Goal: Information Seeking & Learning: Understand process/instructions

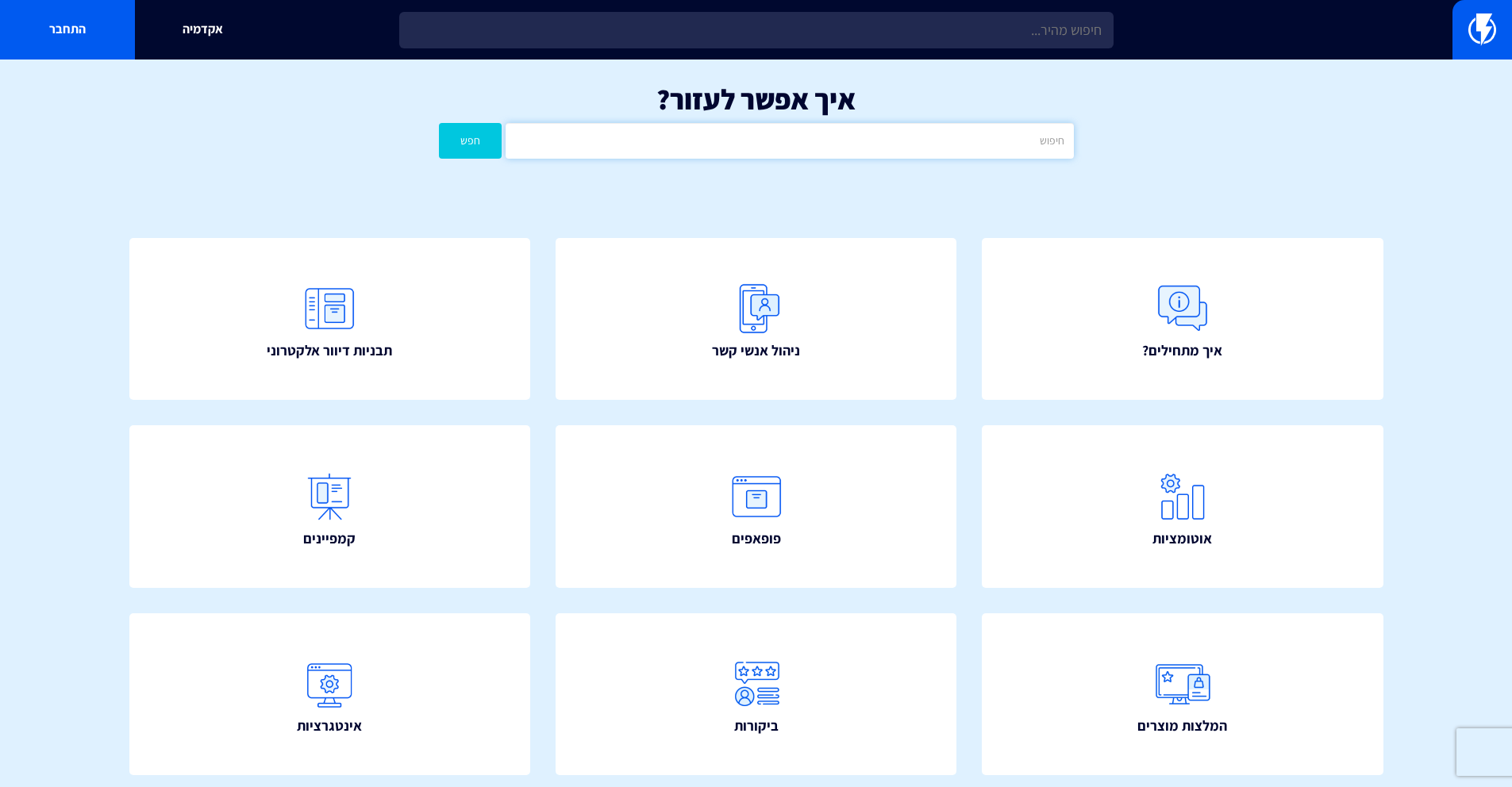
click at [904, 141] on input "text" at bounding box center [789, 141] width 567 height 36
type input "טיימר"
click at [439, 123] on button "חפש" at bounding box center [470, 141] width 64 height 36
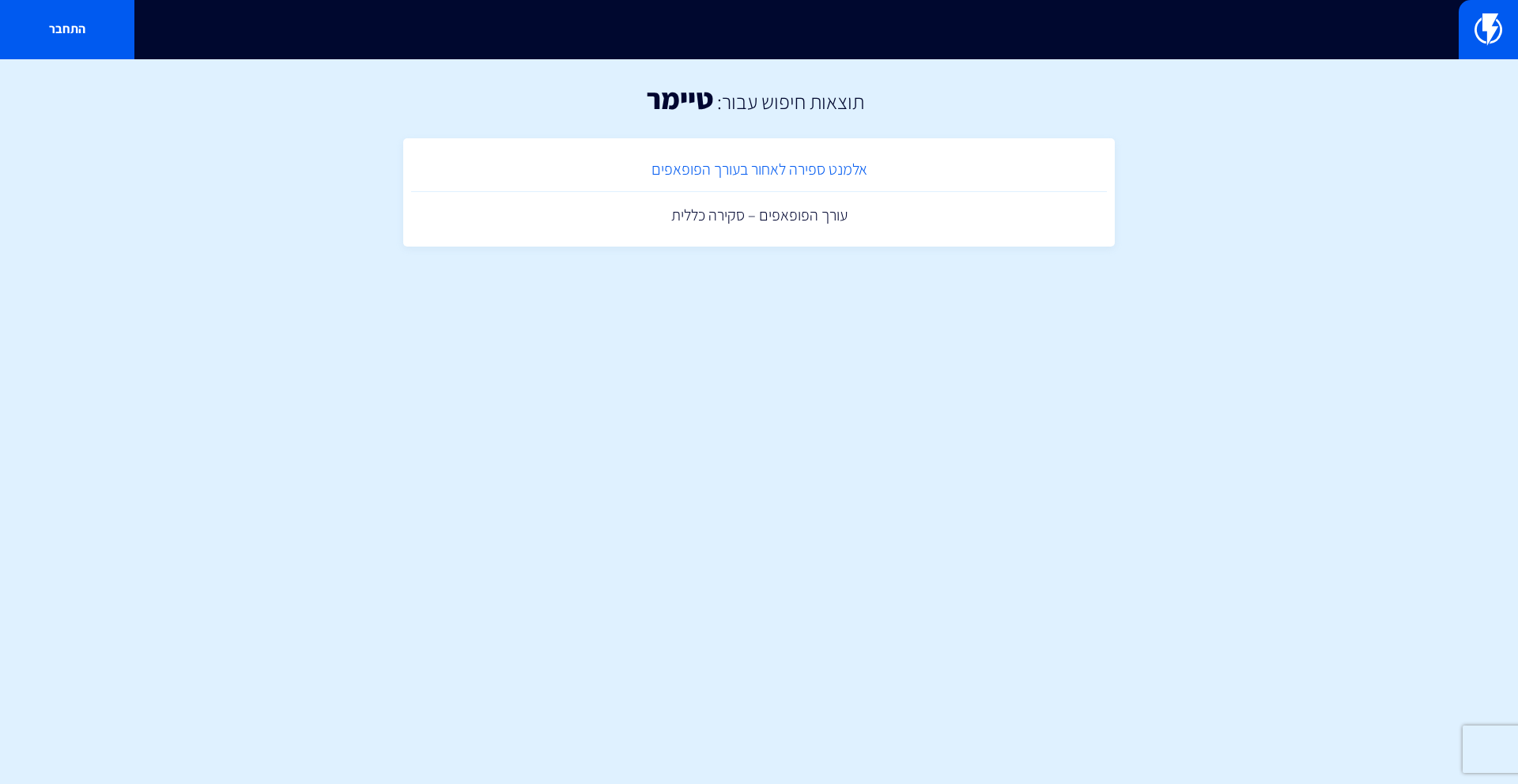
click at [860, 166] on link "אלמנט ספירה לאחור בעורך הפופאפים" at bounding box center [759, 170] width 696 height 47
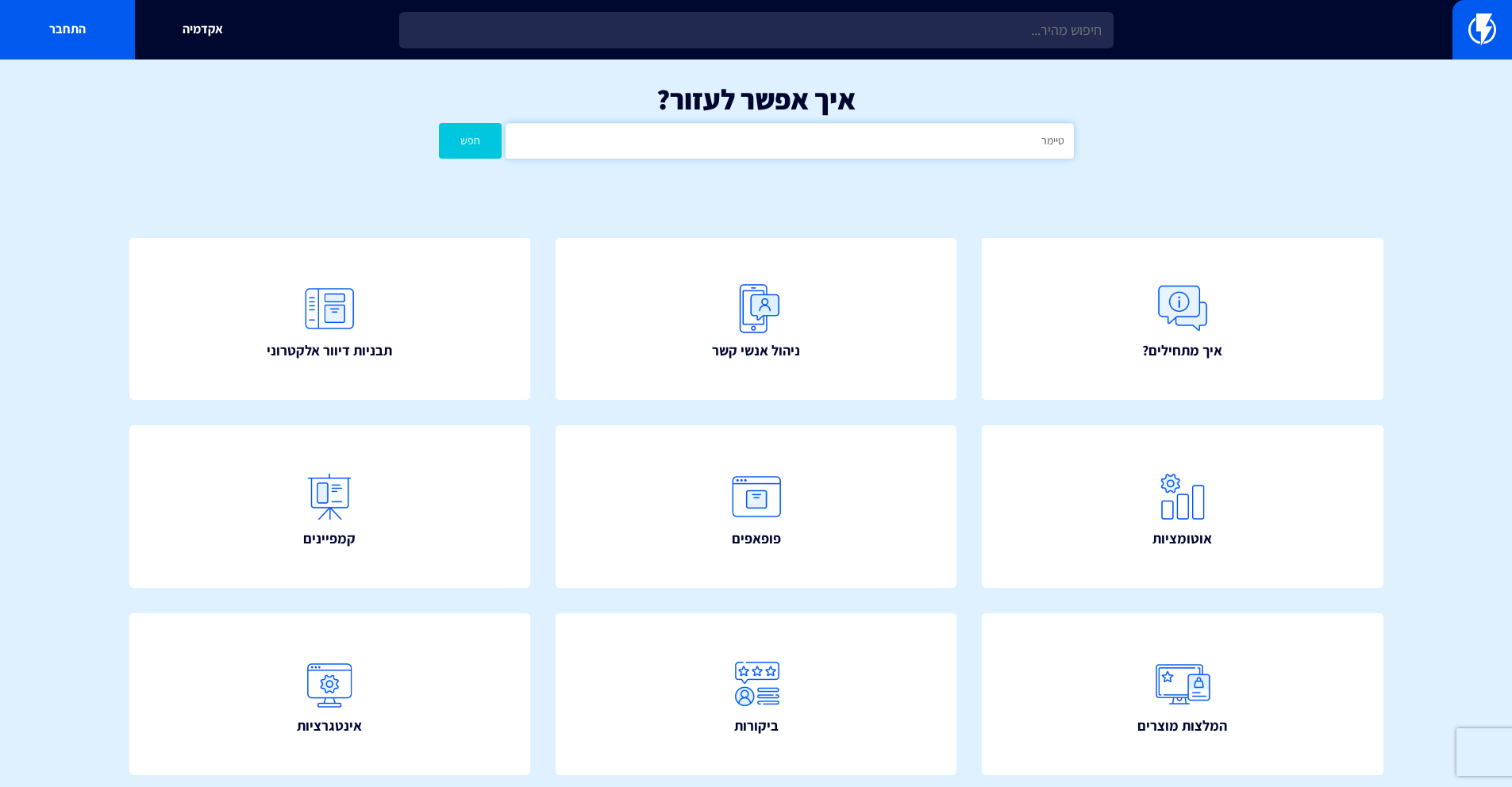
click at [747, 126] on input "טיימר" at bounding box center [789, 141] width 567 height 36
type input "הטמעה"
click at [439, 123] on button "חפש" at bounding box center [470, 141] width 64 height 36
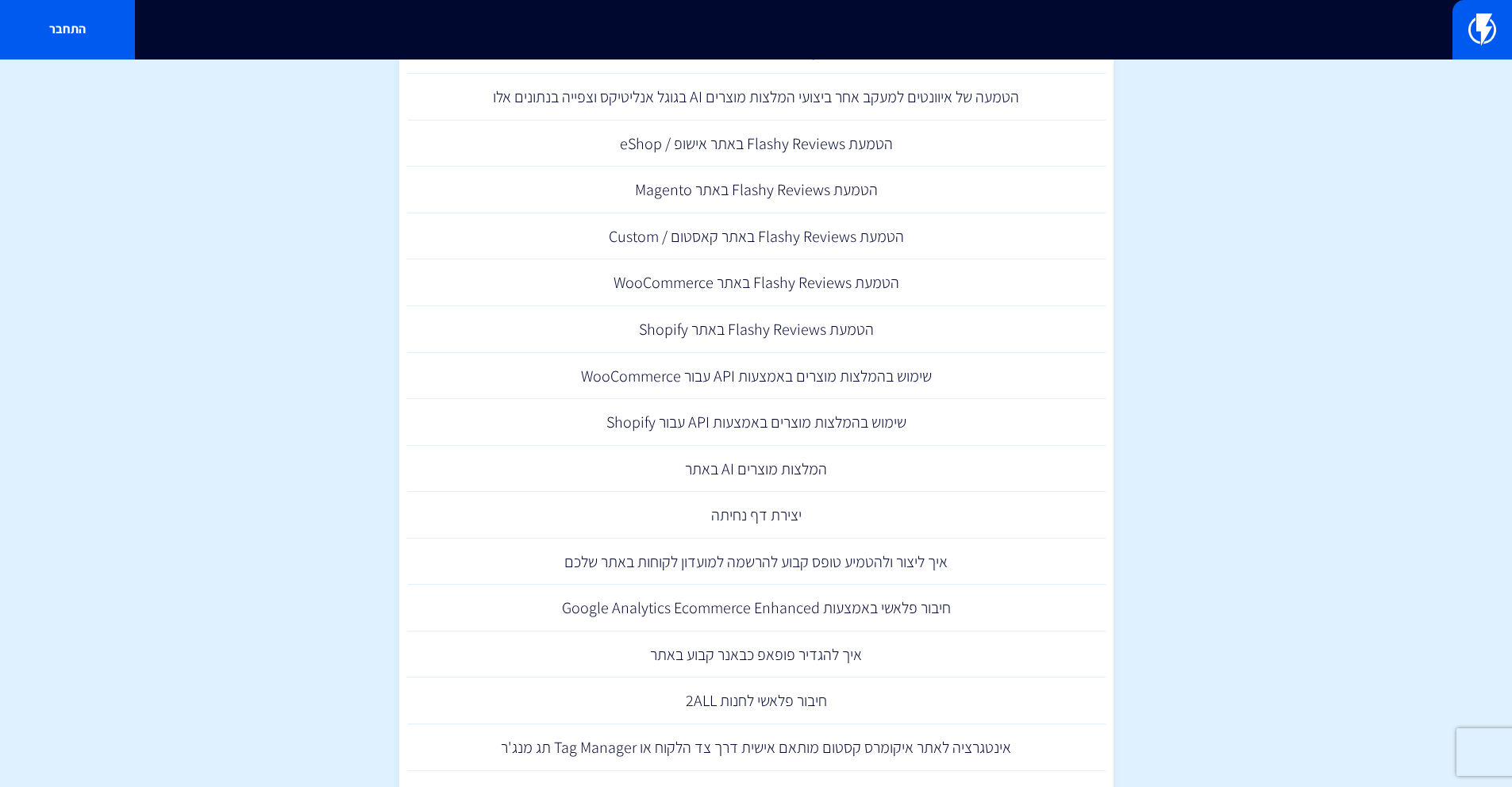
scroll to position [283, 0]
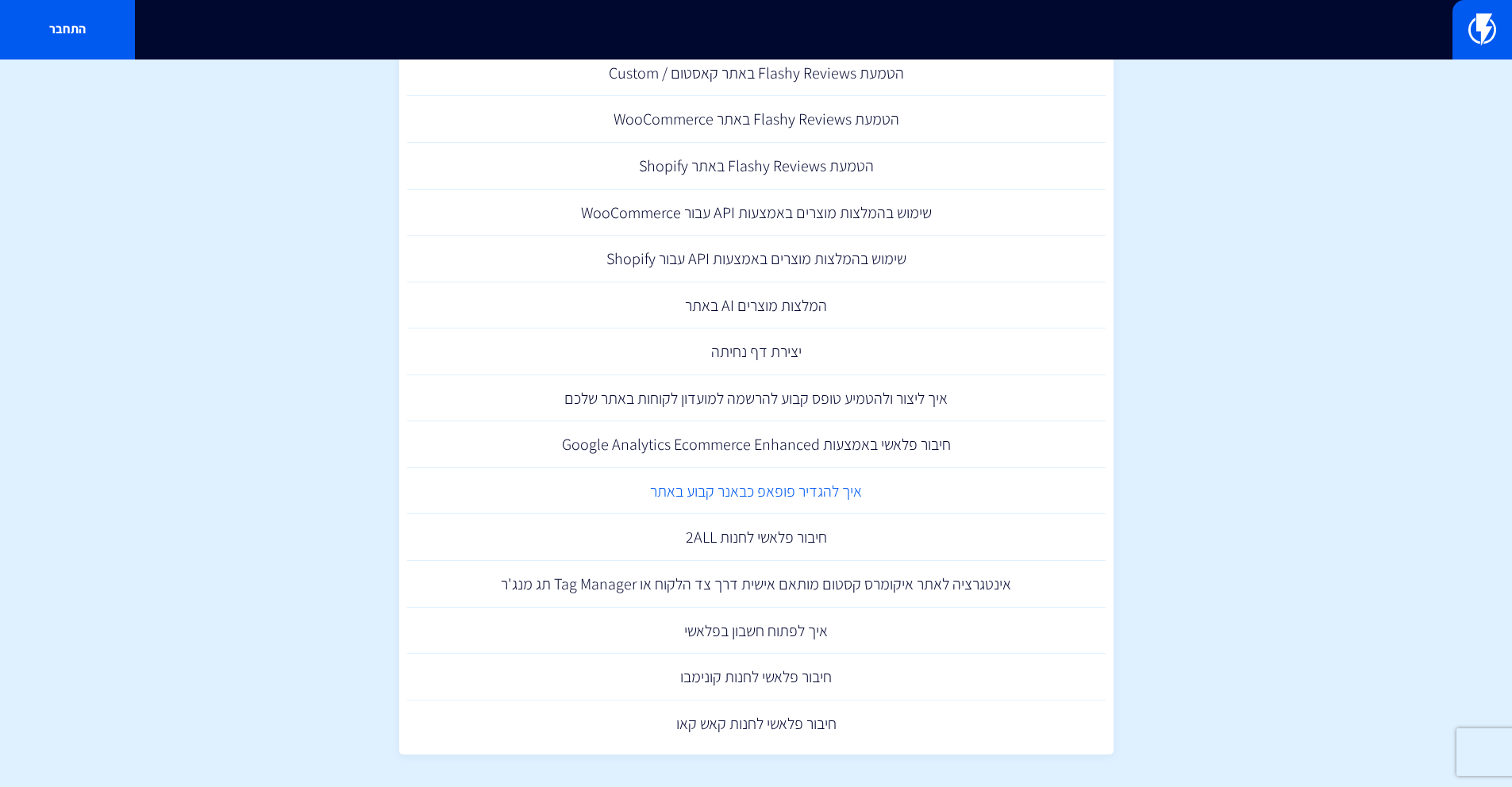
click at [857, 484] on link "איך להגדיר פופאפ כבאנר קבוע באתר" at bounding box center [756, 491] width 699 height 47
